Goal: Information Seeking & Learning: Find specific fact

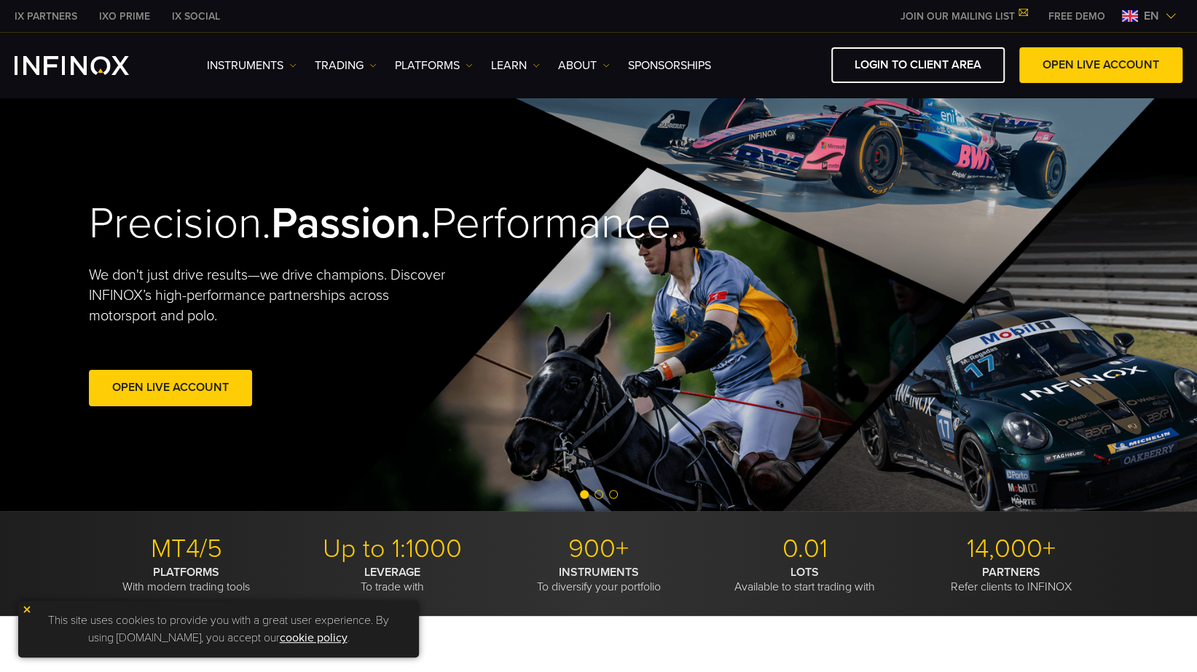
click at [1160, 22] on div "IX PARTNERS IXO PRIME IX SOCIAL JOIN OUR MAILING LIST Never Miss a Trading Oppo…" at bounding box center [599, 16] width 1168 height 32
click at [1160, 20] on span "en" at bounding box center [1151, 15] width 27 height 17
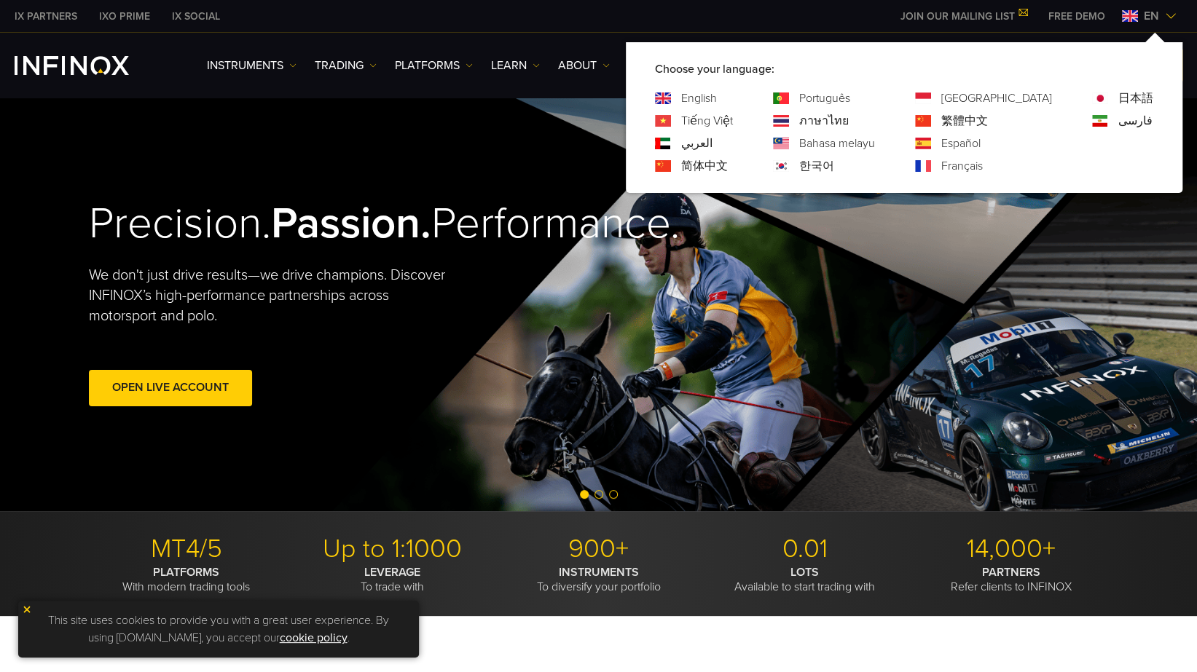
click at [834, 163] on link "한국어" at bounding box center [816, 165] width 35 height 17
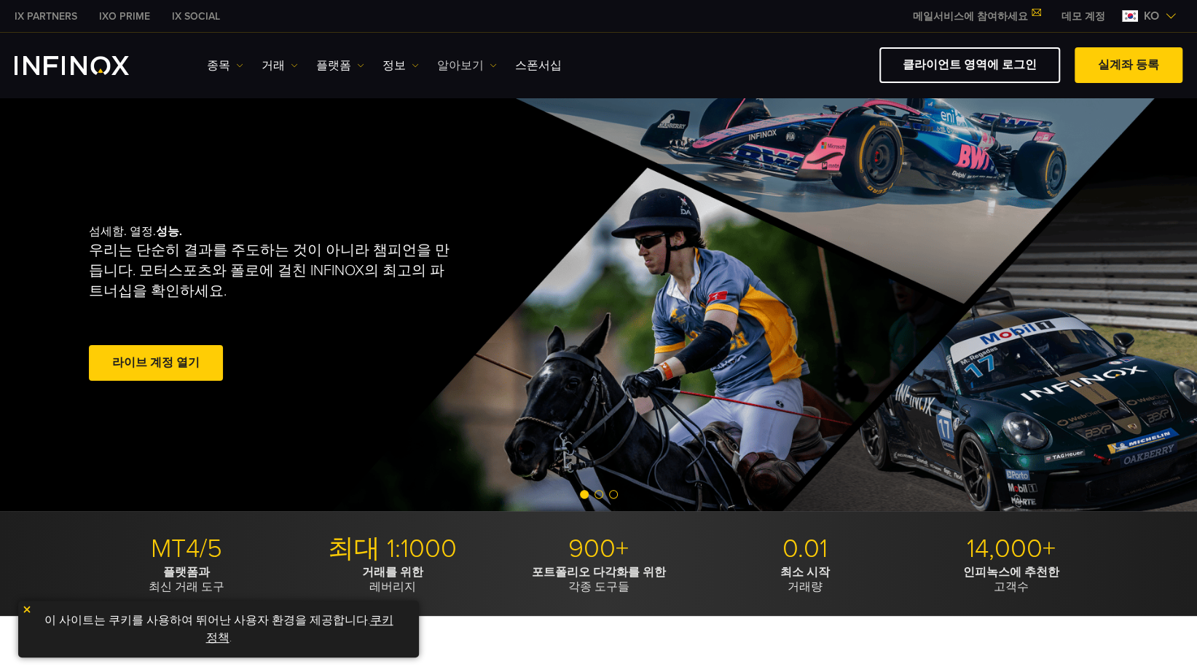
click at [468, 71] on link "알아보기" at bounding box center [467, 65] width 60 height 17
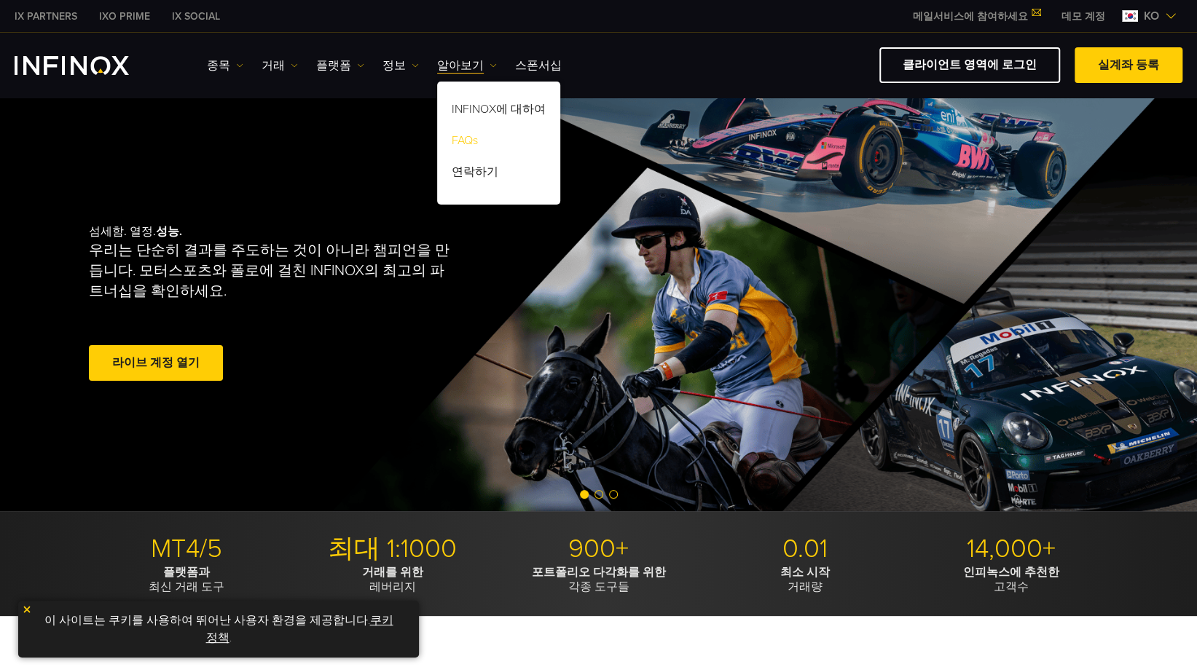
click at [476, 133] on link "FAQs" at bounding box center [498, 142] width 123 height 31
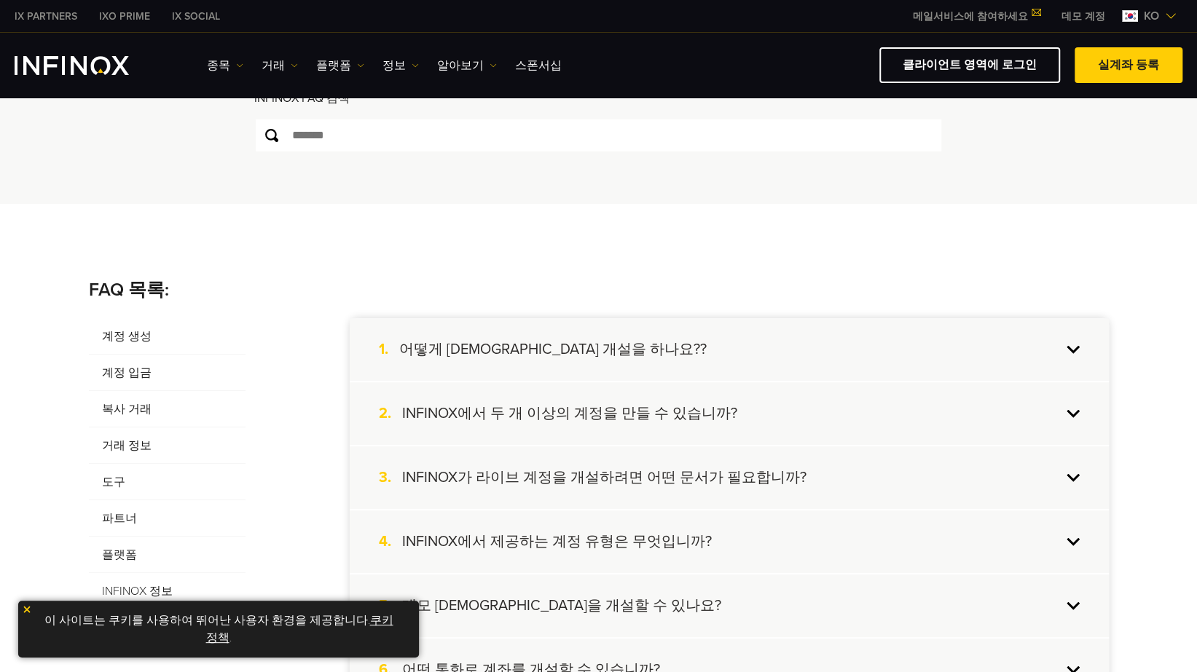
scroll to position [291, 0]
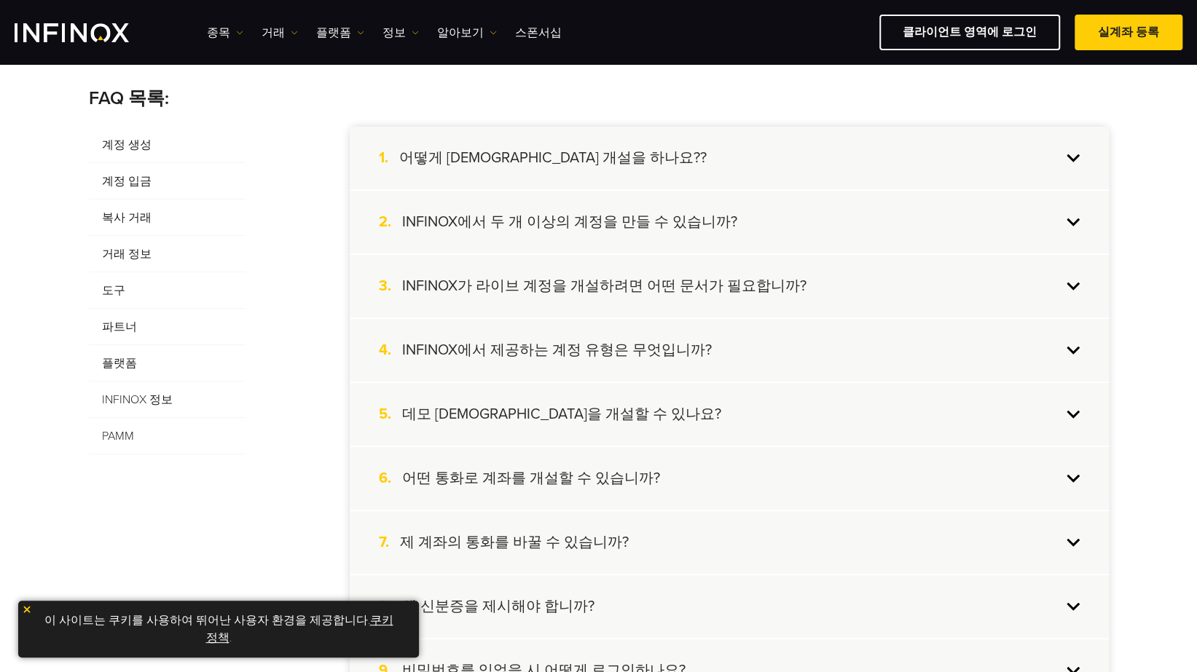
click at [146, 186] on span "계정 입금" at bounding box center [167, 181] width 157 height 36
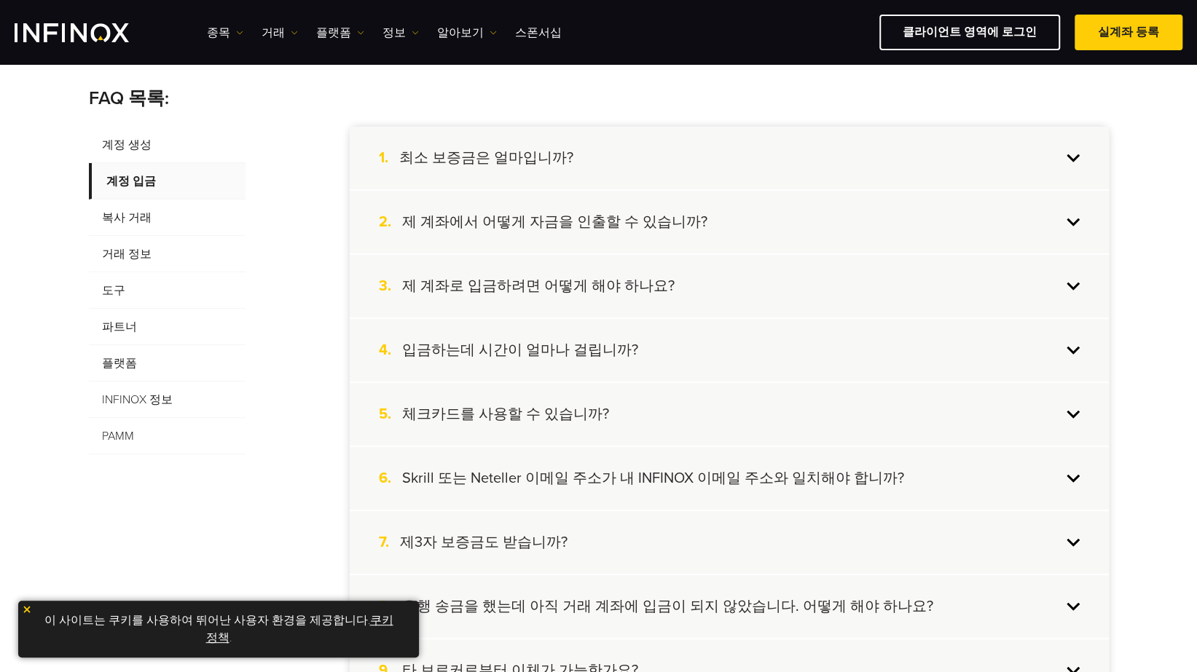
click at [458, 345] on h4 "입금하는데 시간이 얼마나 걸립니까?" at bounding box center [520, 350] width 236 height 19
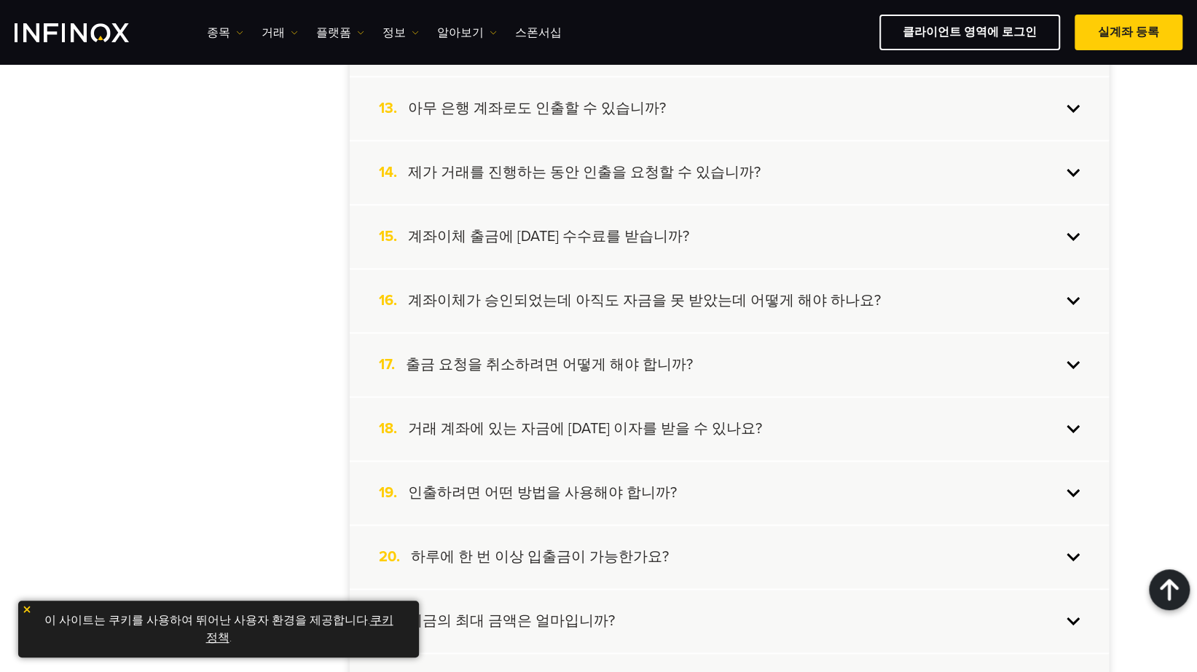
click at [523, 240] on h4 "계좌이체 출금에 [DATE] 수수료를 받습니까?" at bounding box center [548, 236] width 281 height 19
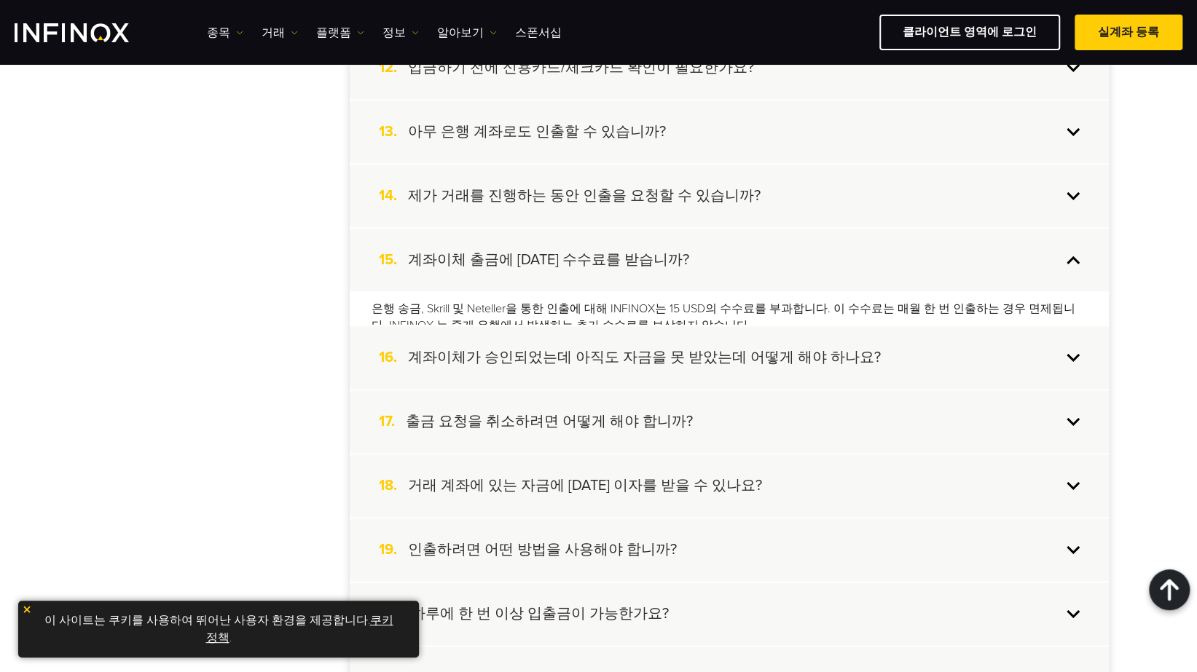
scroll to position [1104, 0]
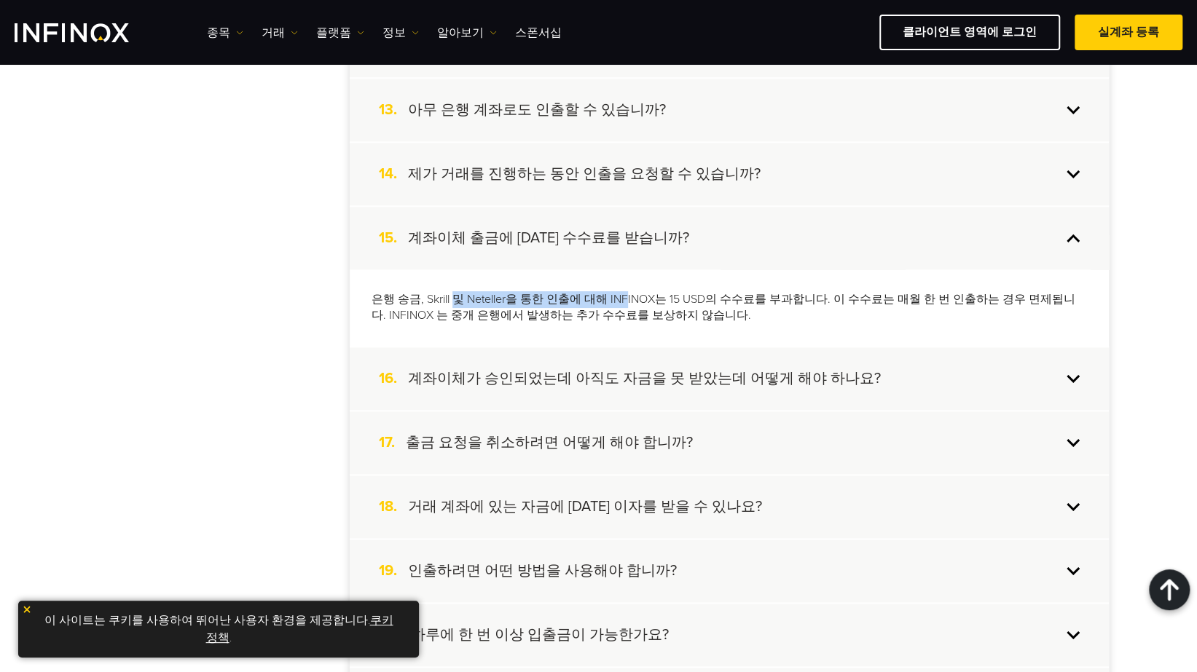
drag, startPoint x: 452, startPoint y: 299, endPoint x: 618, endPoint y: 300, distance: 166.1
click at [618, 300] on p "은행 송금, Skrill 및 Neteller을 통한 인출에 대해 INFINOX는 15 USD의 수수료를 부과합니다. 이 수수료는 매월 한 번 …" at bounding box center [729, 308] width 715 height 34
drag, startPoint x: 656, startPoint y: 298, endPoint x: 693, endPoint y: 297, distance: 37.2
click at [693, 297] on p "은행 송금, Skrill 및 Neteller을 통한 인출에 대해 INFINOX는 15 USD의 수수료를 부과합니다. 이 수수료는 매월 한 번 …" at bounding box center [729, 308] width 715 height 34
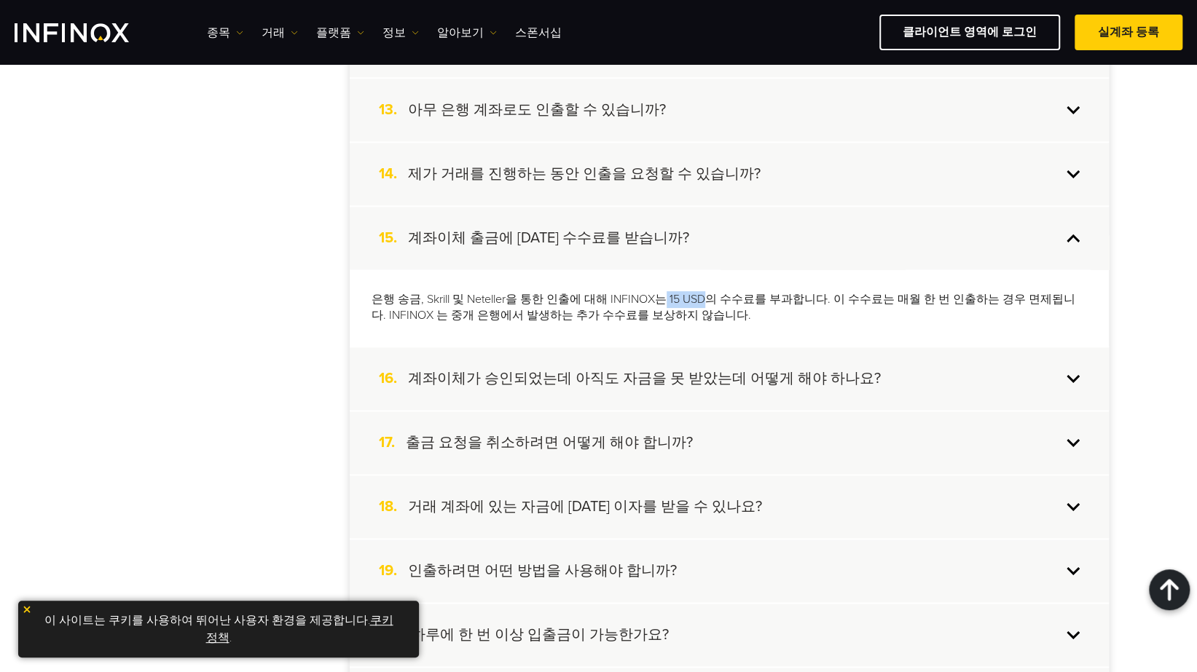
scroll to position [0, 0]
click at [574, 385] on h4 "계좌이체가 승인되었는데 아직도 자금을 못 받았는데 어떻게 해야 하나요?" at bounding box center [644, 378] width 473 height 19
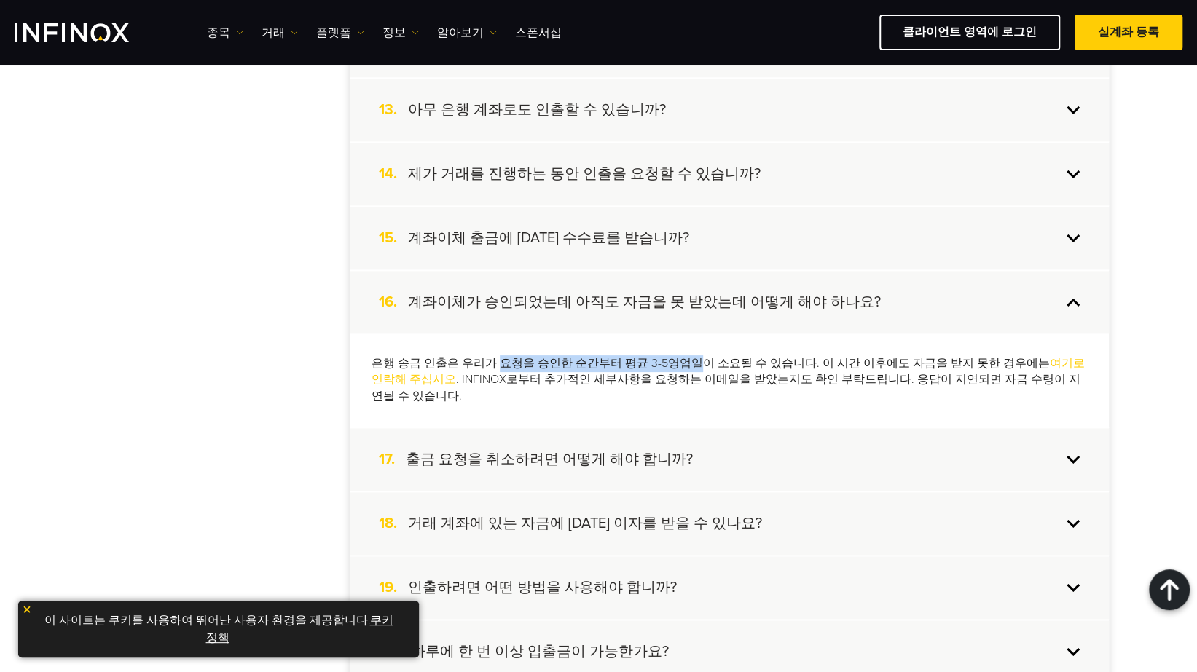
drag, startPoint x: 490, startPoint y: 364, endPoint x: 688, endPoint y: 361, distance: 197.4
click at [686, 361] on p "은행 송금 인출은 우리가 요청을 승인한 순간부터 평균 3-5영업일이 소요될 수 있습니다. 이 시간 이후에도 자금을 받지 못한 경우에는 여기로 …" at bounding box center [729, 381] width 715 height 50
